Goal: Transaction & Acquisition: Purchase product/service

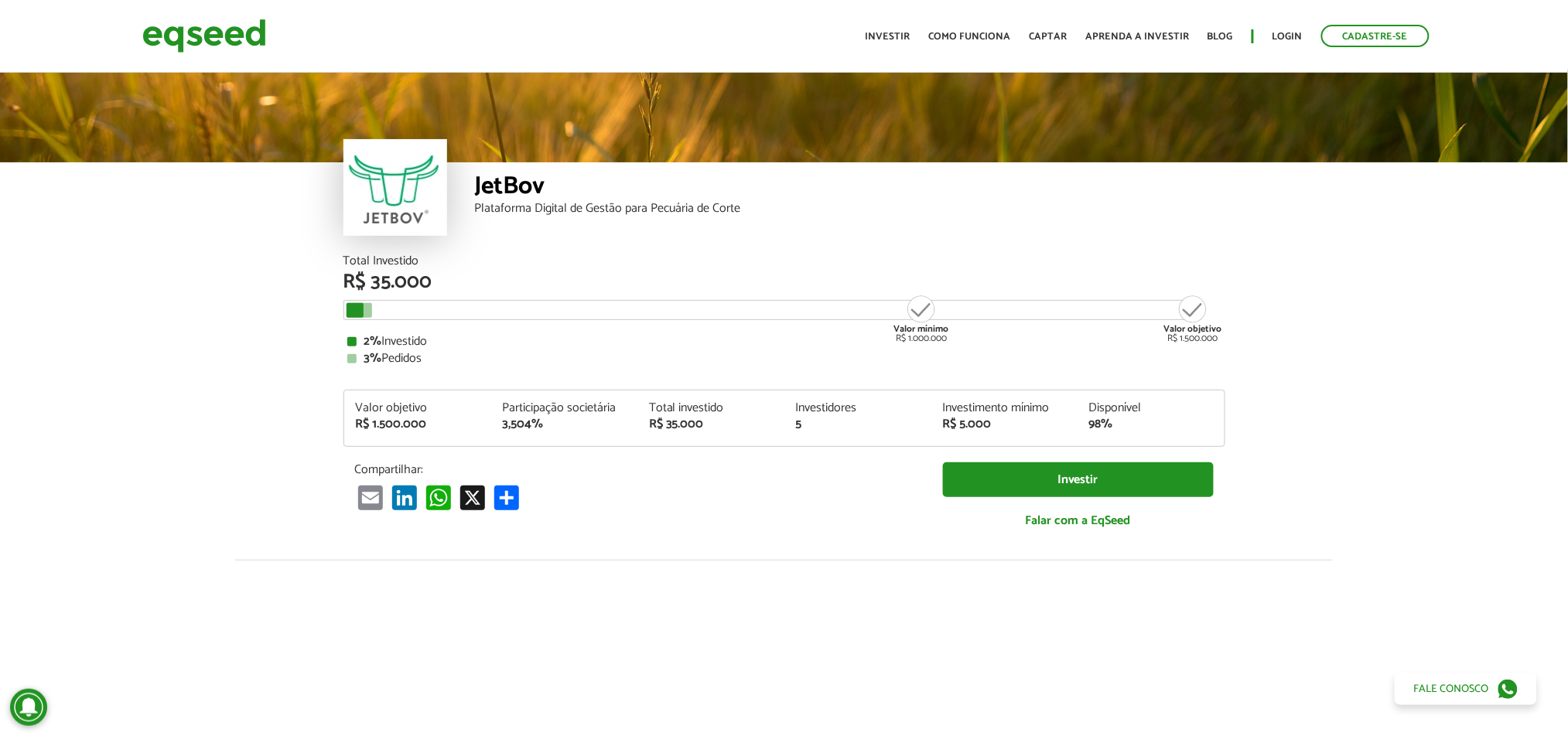
click at [732, 215] on div "Plataforma Digital de Gestão para Pecuária de Corte" at bounding box center [850, 208] width 751 height 13
drag, startPoint x: 732, startPoint y: 218, endPoint x: 790, endPoint y: 205, distance: 59.4
click at [790, 205] on div "Plataforma Digital de Gestão para Pecuária de Corte" at bounding box center [850, 208] width 751 height 13
click at [1359, 41] on link "Cadastre-se" at bounding box center [1376, 35] width 108 height 23
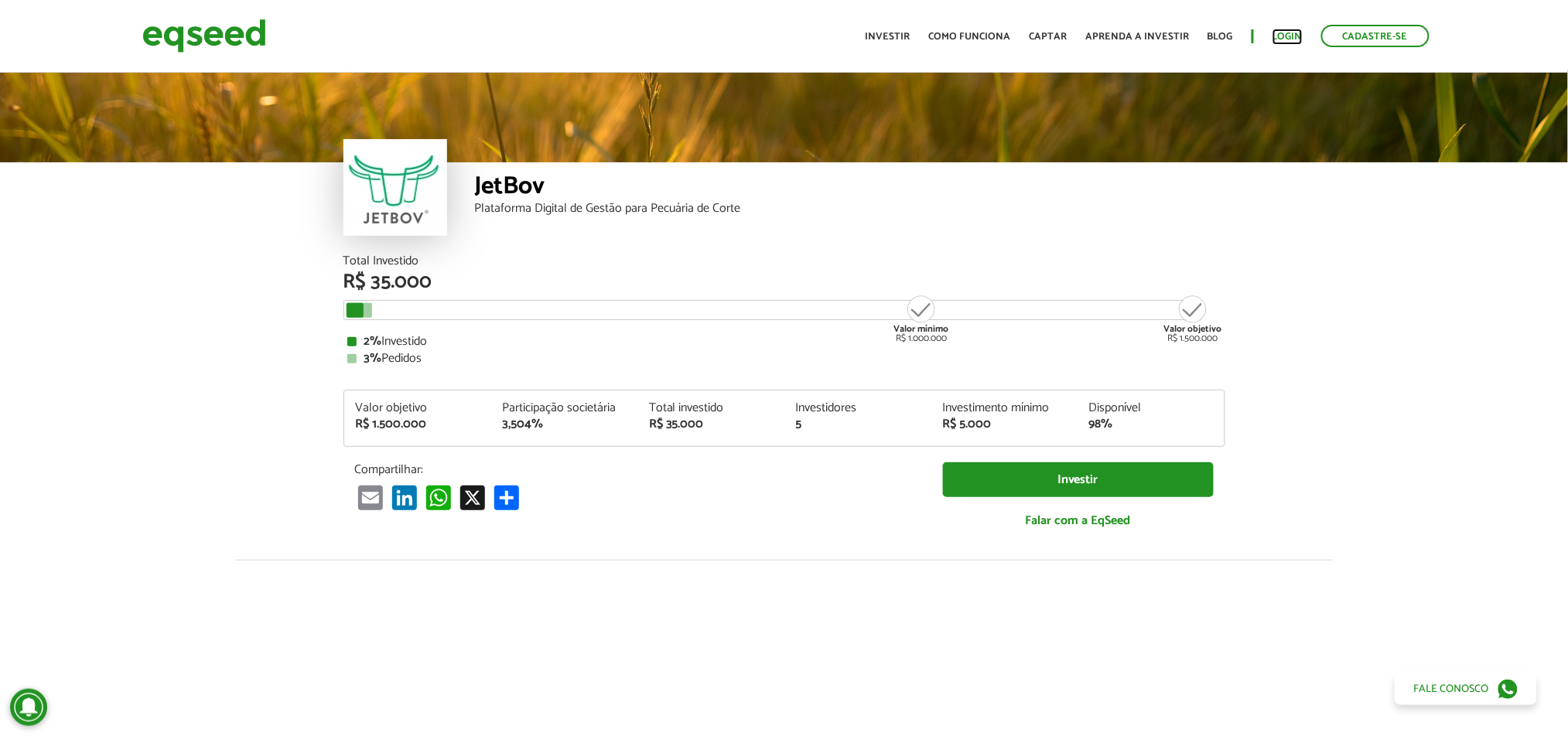
click at [1277, 34] on link "Login" at bounding box center [1288, 37] width 30 height 10
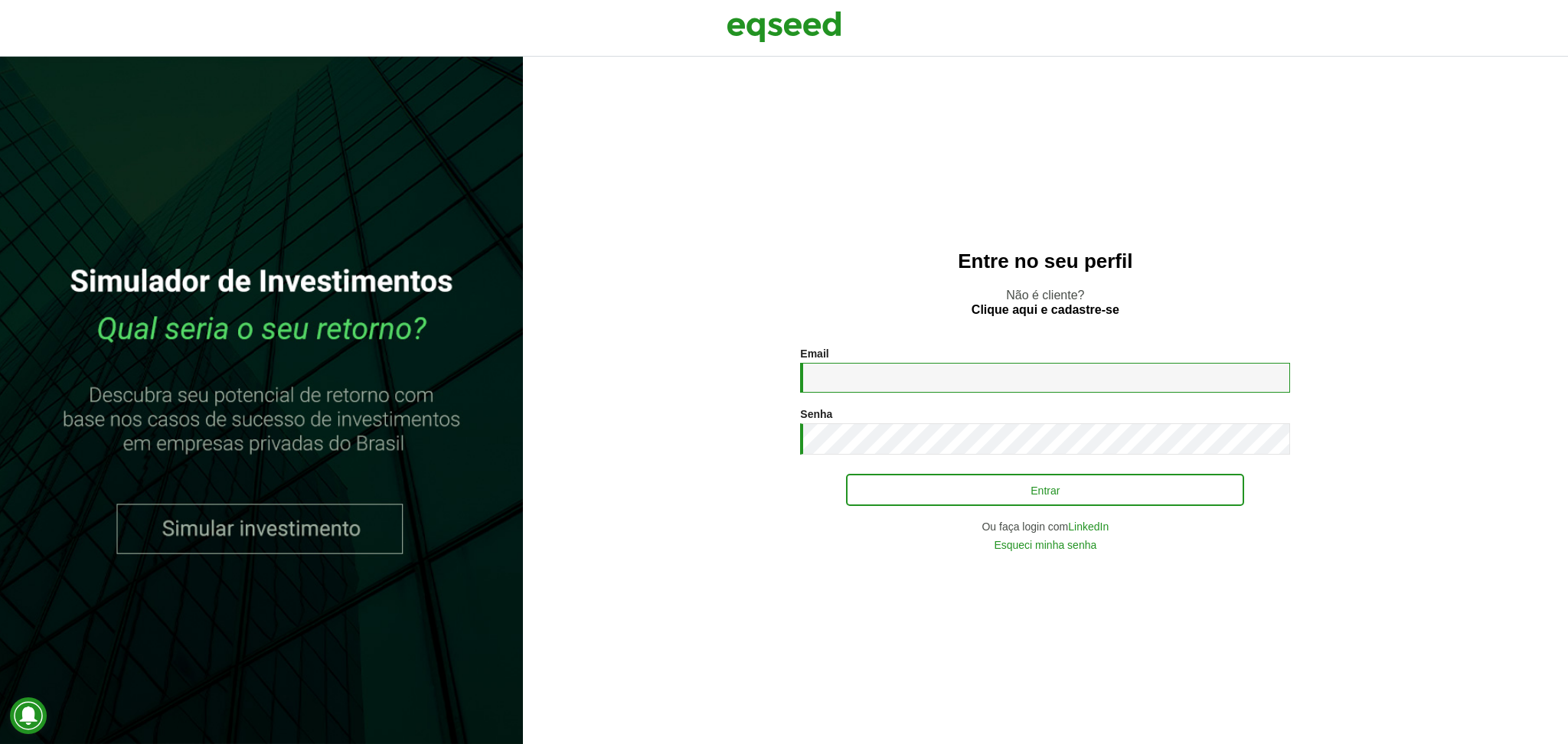
type input "**********"
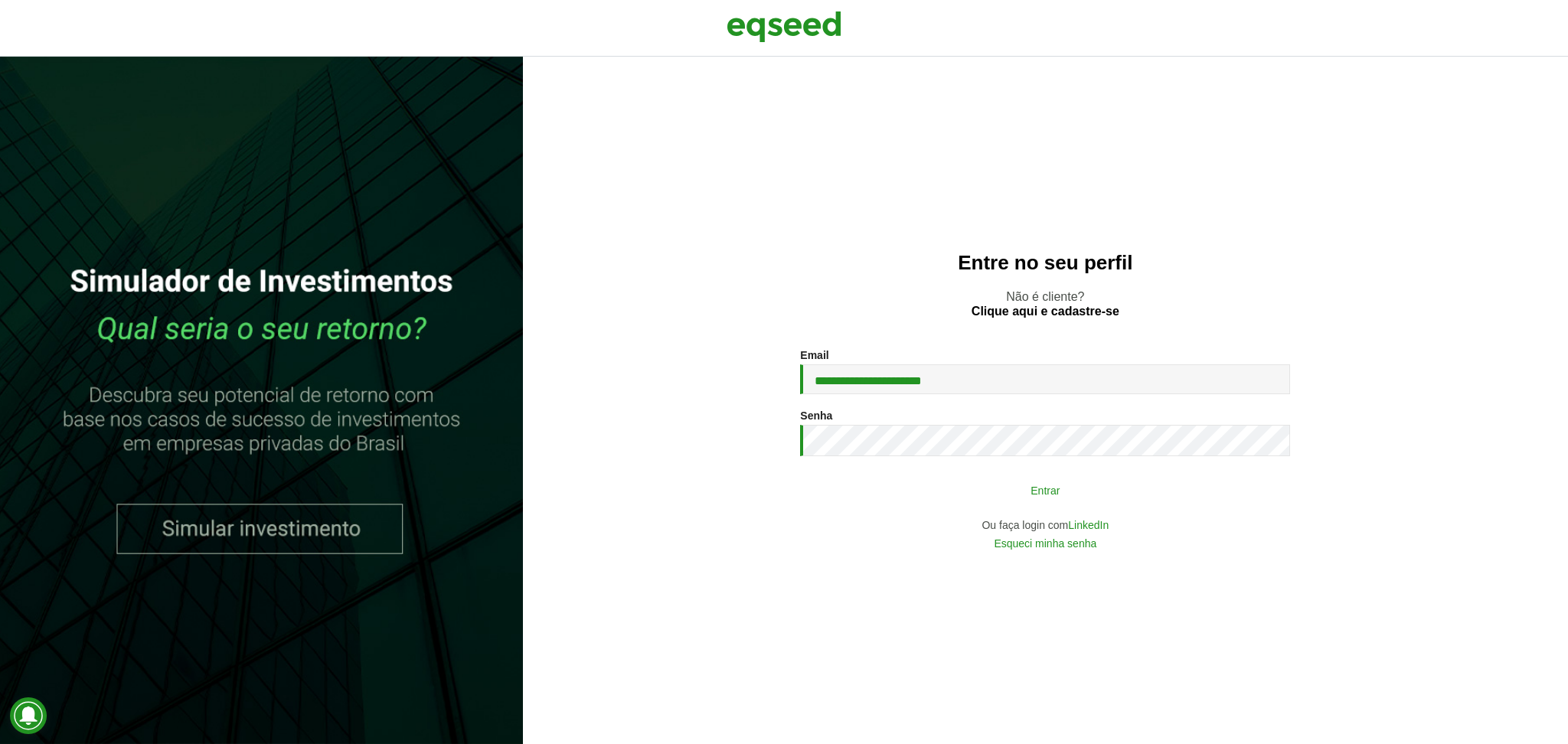
click at [1155, 492] on button "Entrar" at bounding box center [1045, 490] width 398 height 29
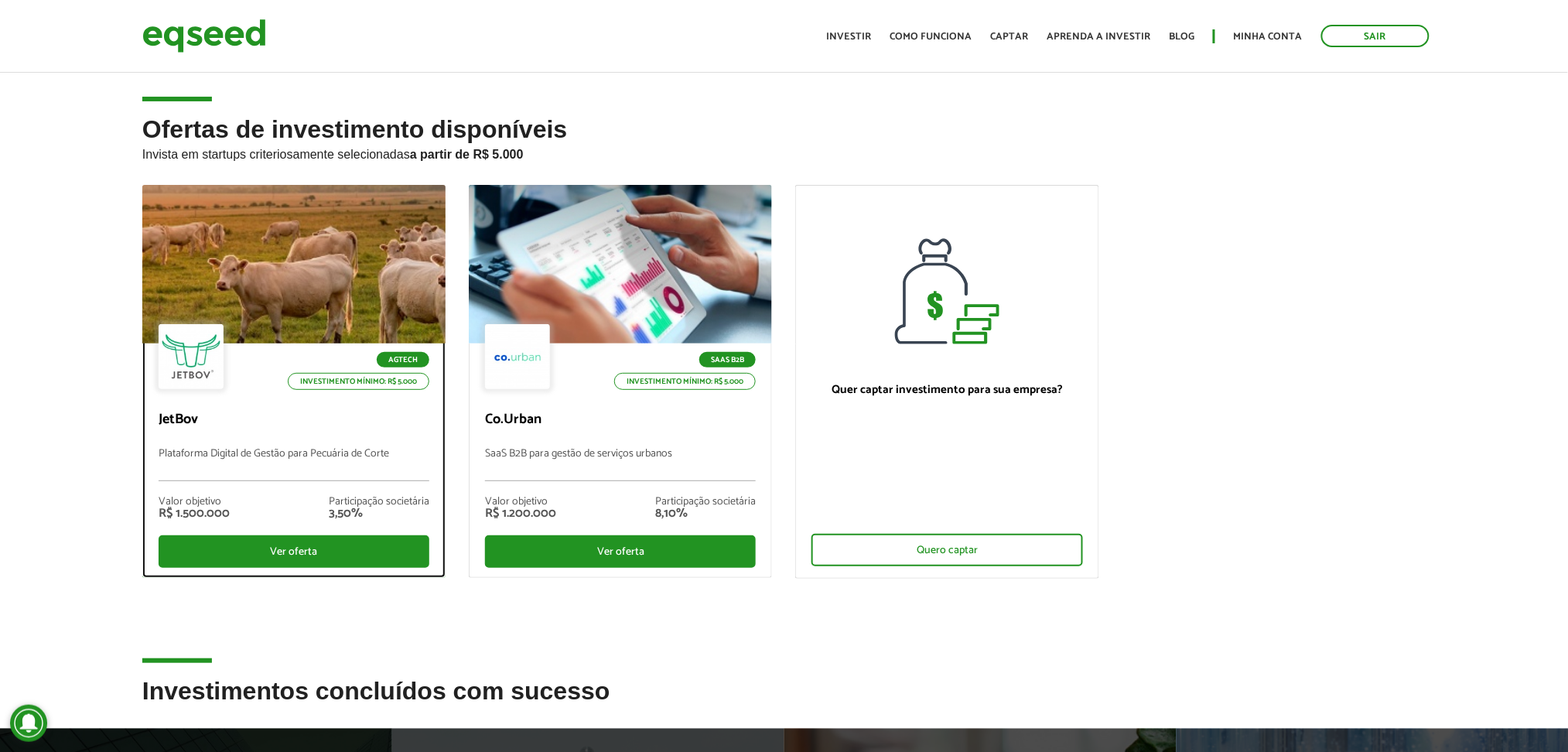
click at [314, 313] on div at bounding box center [294, 265] width 364 height 191
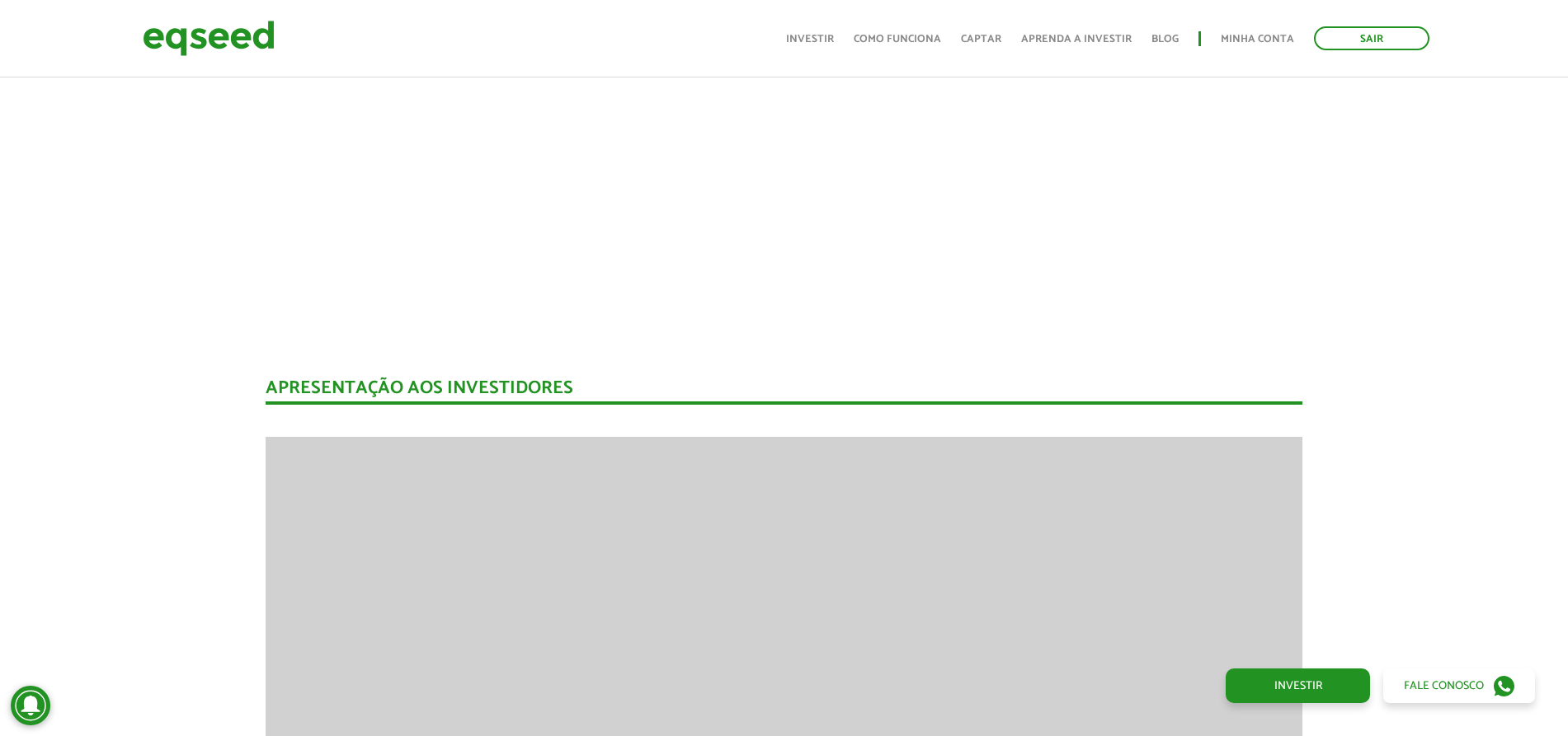
scroll to position [1845, 0]
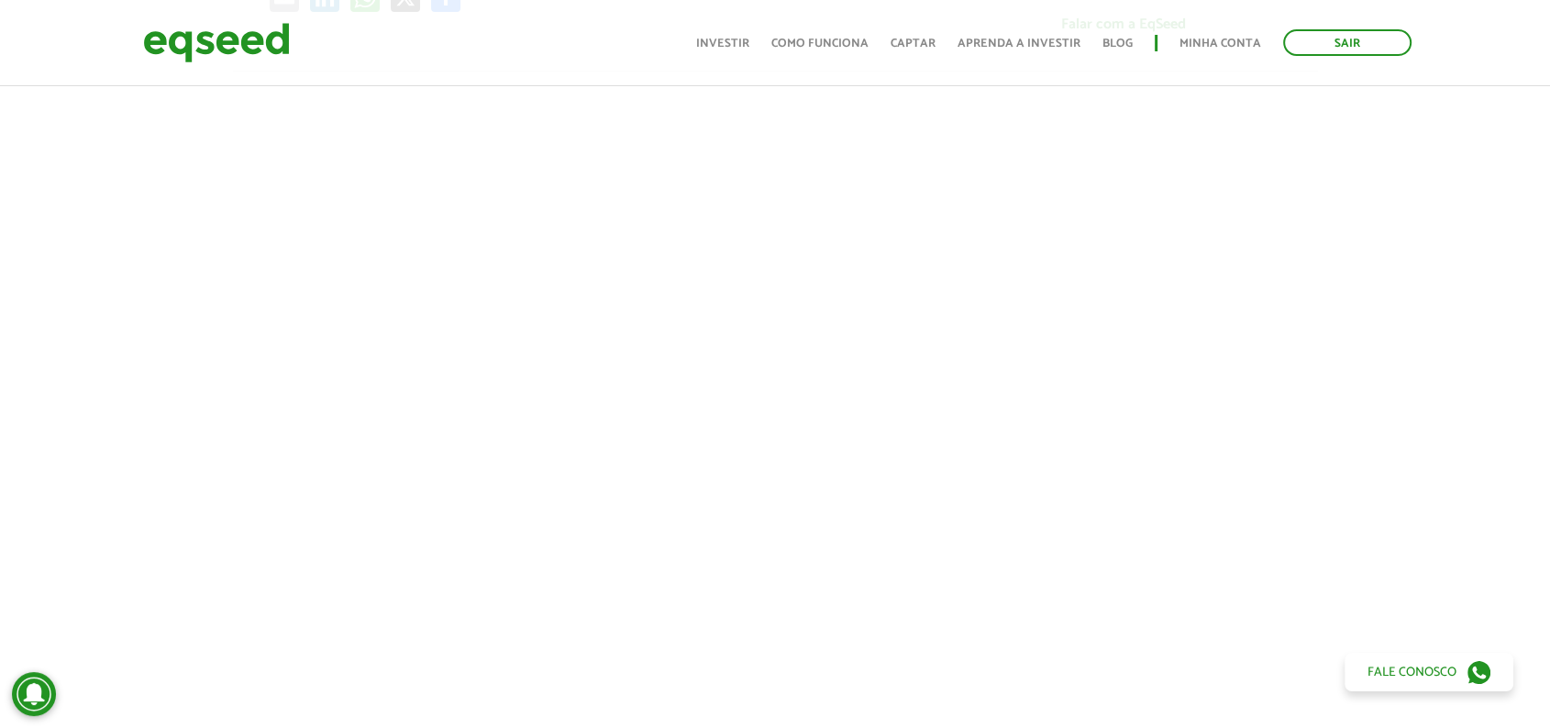
scroll to position [593, 0]
